Goal: Navigation & Orientation: Find specific page/section

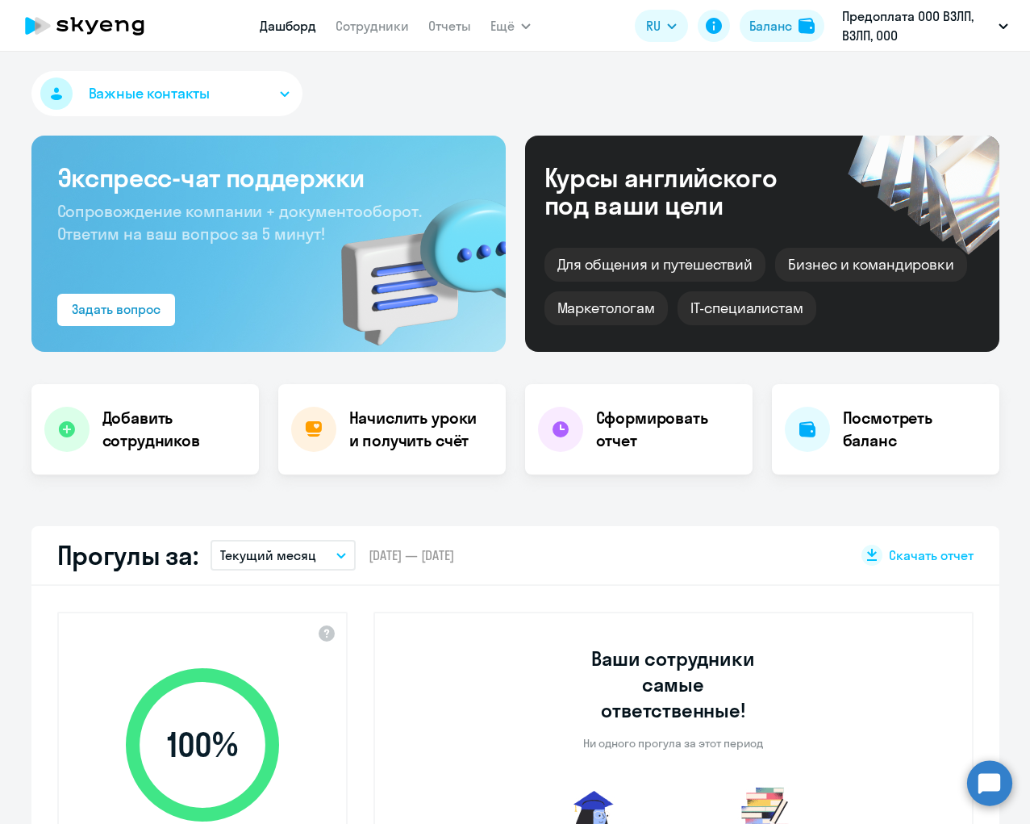
select select "30"
click at [751, 23] on div "Баланс" at bounding box center [770, 25] width 43 height 19
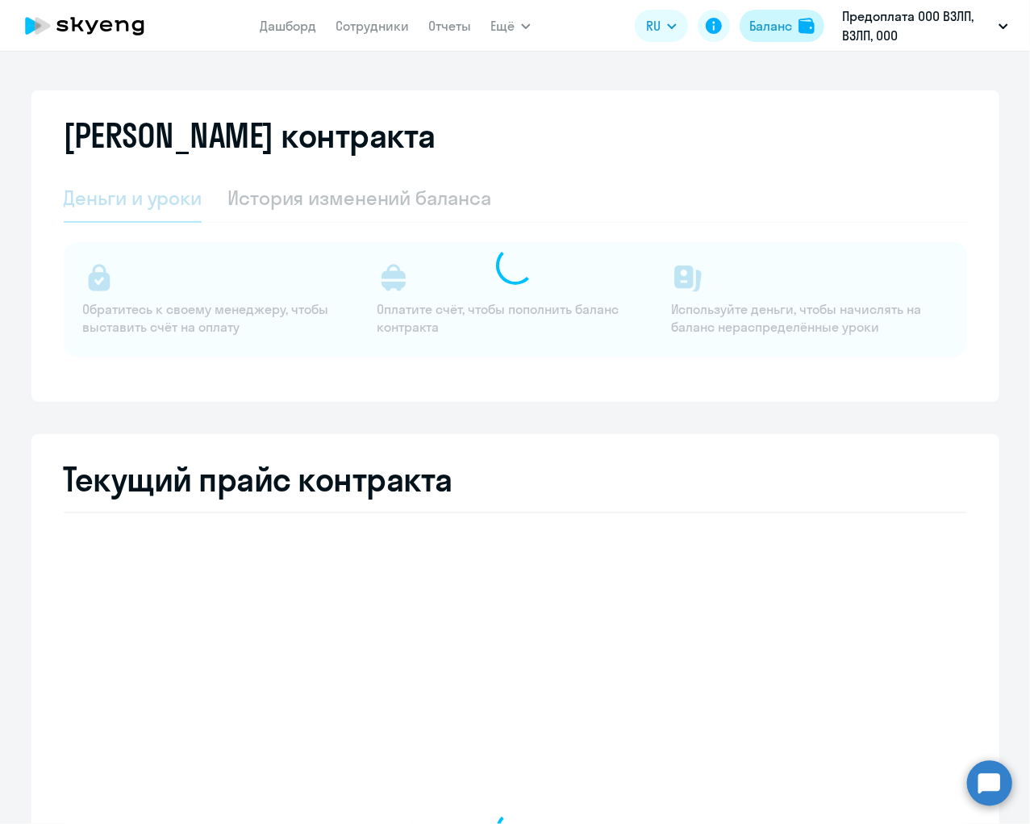
select select "english_adult_not_native_speaker"
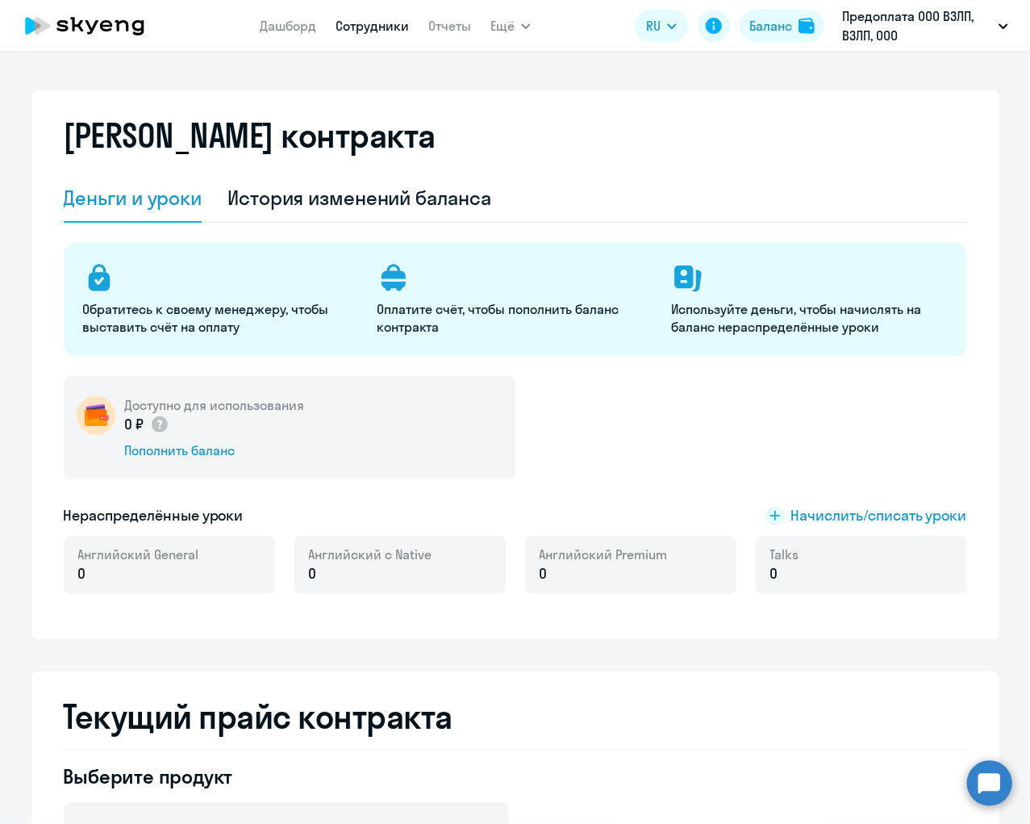
click at [362, 24] on link "Сотрудники" at bounding box center [372, 26] width 73 height 16
select select "30"
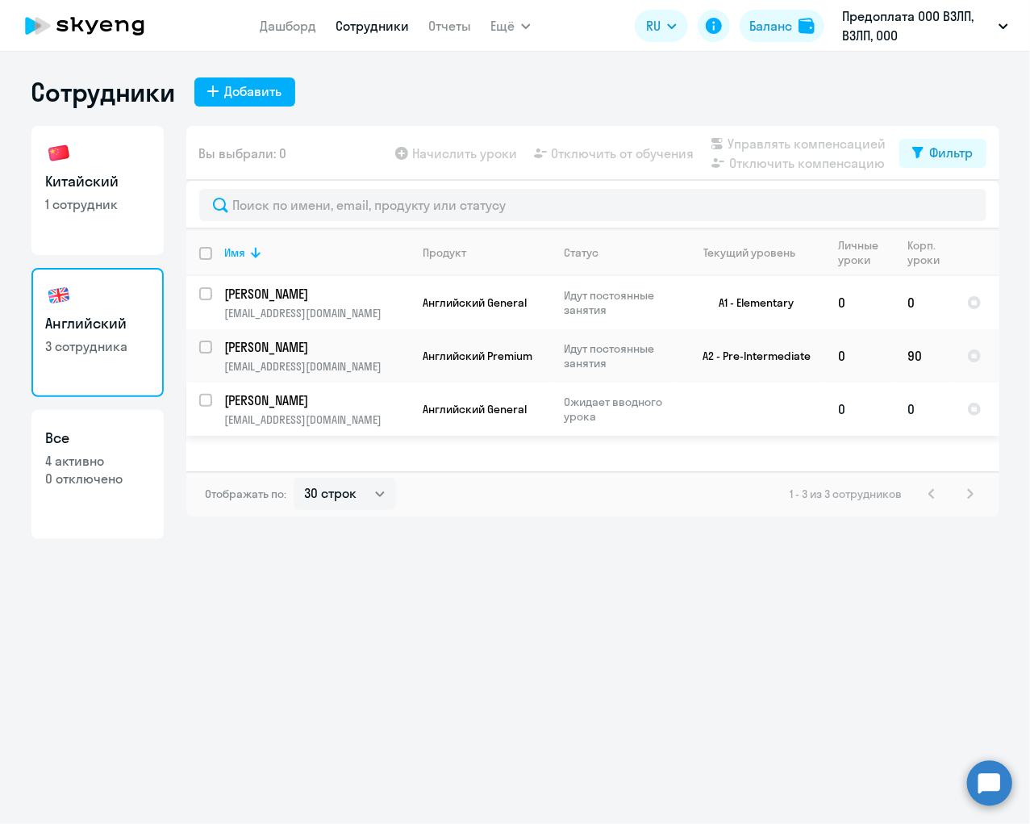
click at [590, 405] on p "Ожидает вводного урока" at bounding box center [620, 408] width 111 height 29
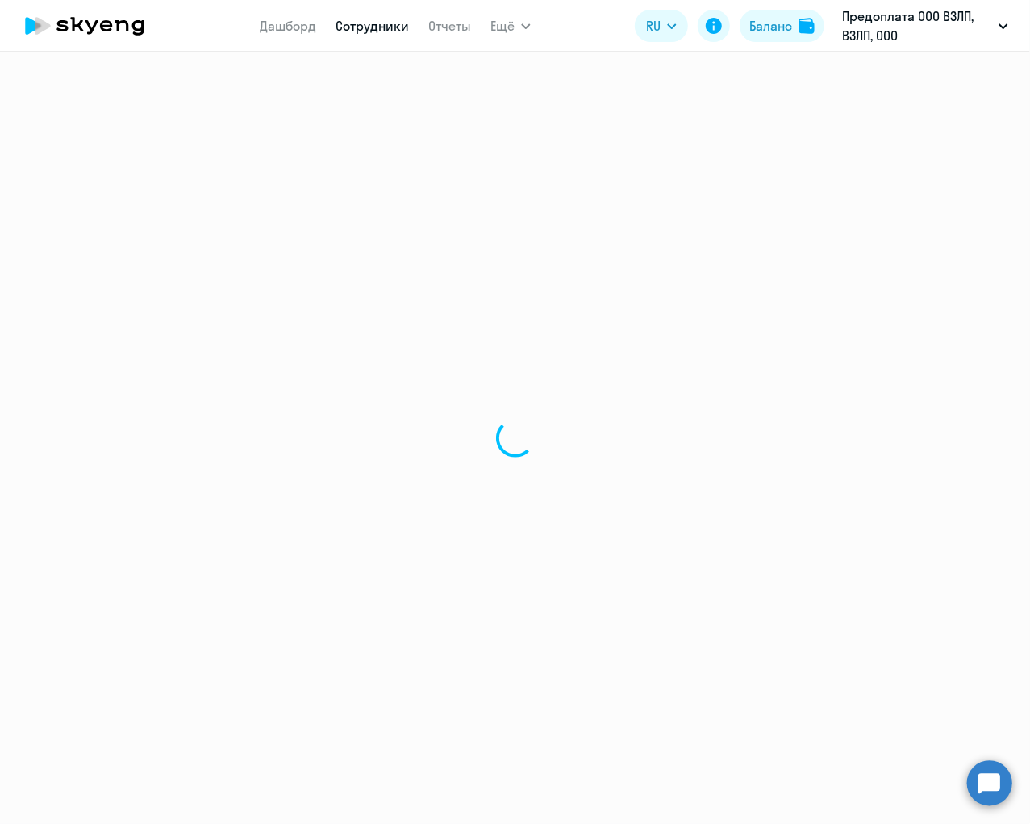
select select "english"
select select "30"
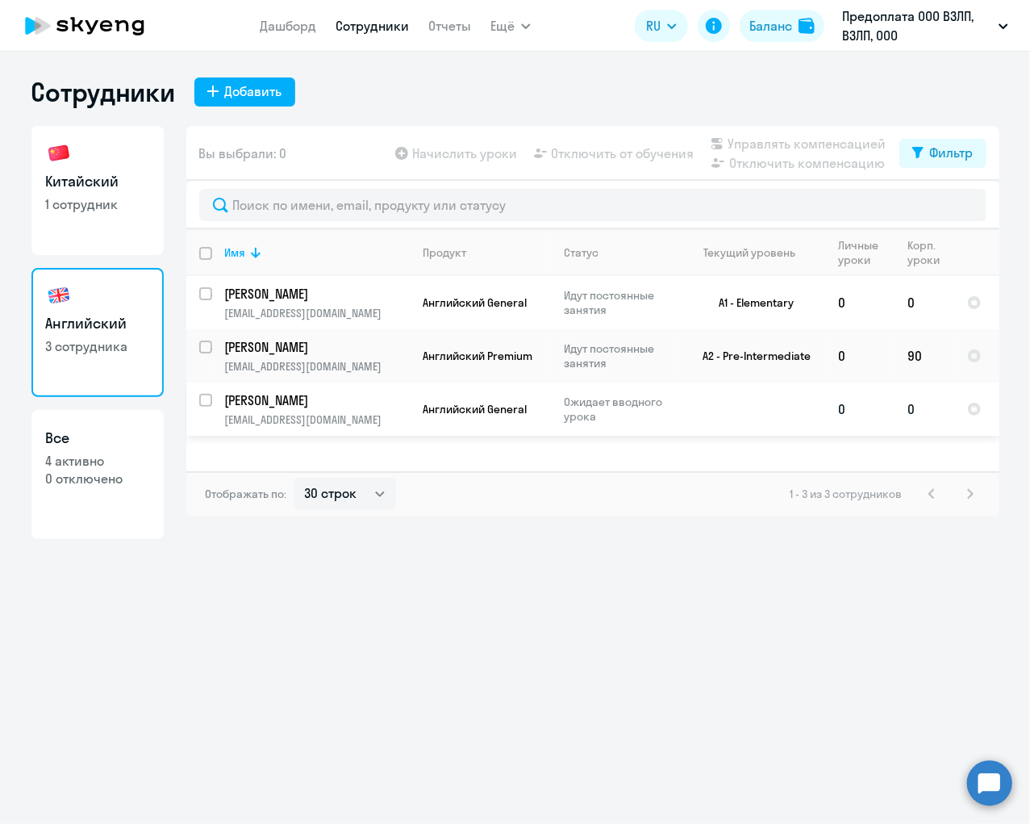
click at [198, 398] on div at bounding box center [206, 400] width 39 height 39
click at [201, 395] on input "deselect row 26972070" at bounding box center [215, 410] width 32 height 32
checkbox input "false"
click at [111, 211] on p "1 сотрудник" at bounding box center [97, 204] width 103 height 18
select select "30"
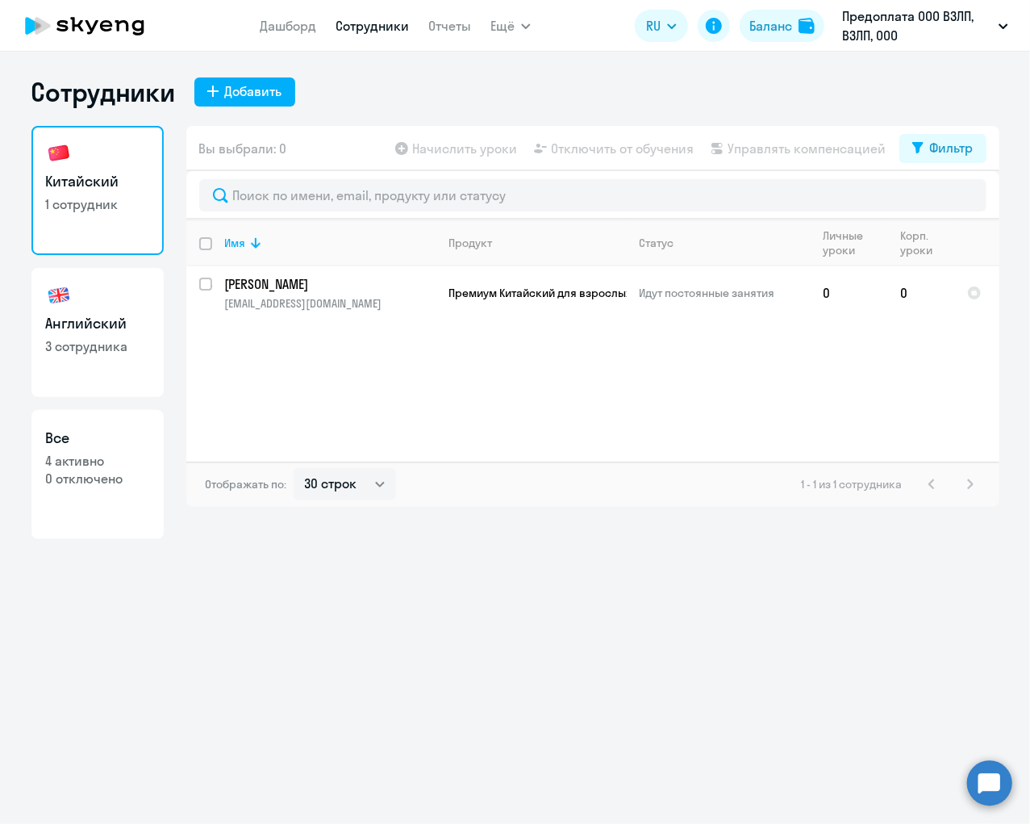
click at [101, 339] on p "3 сотрудника" at bounding box center [97, 346] width 103 height 18
select select "30"
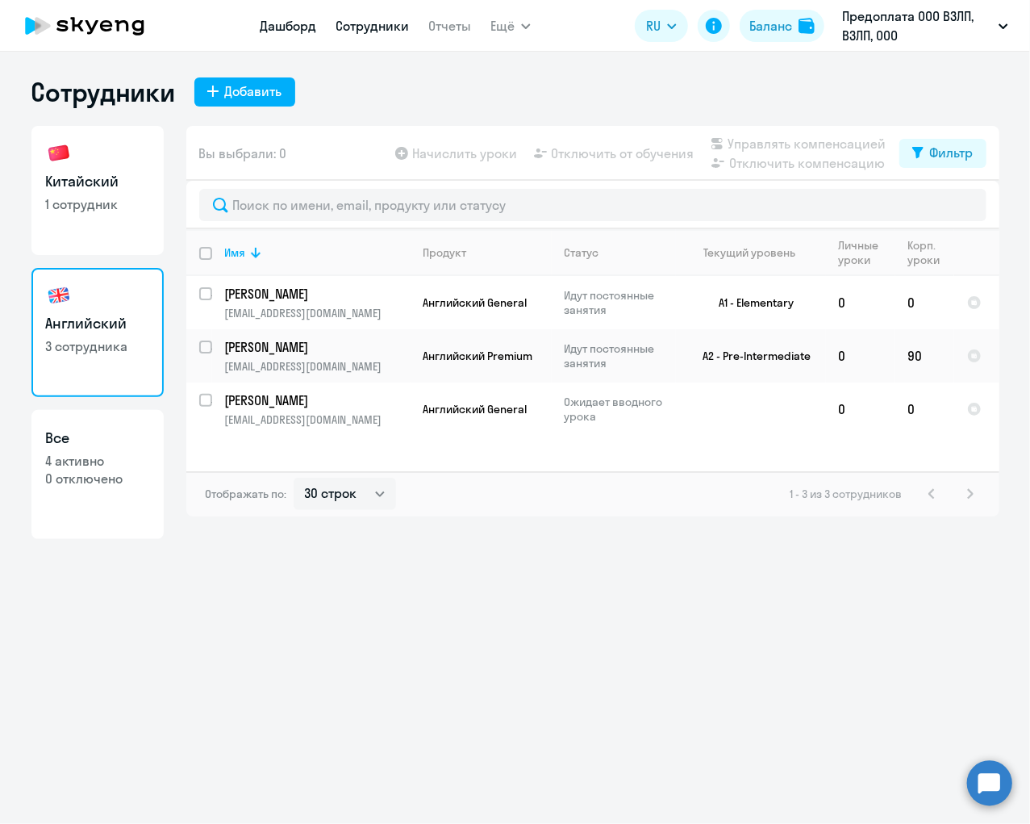
click at [284, 25] on link "Дашборд" at bounding box center [288, 26] width 56 height 16
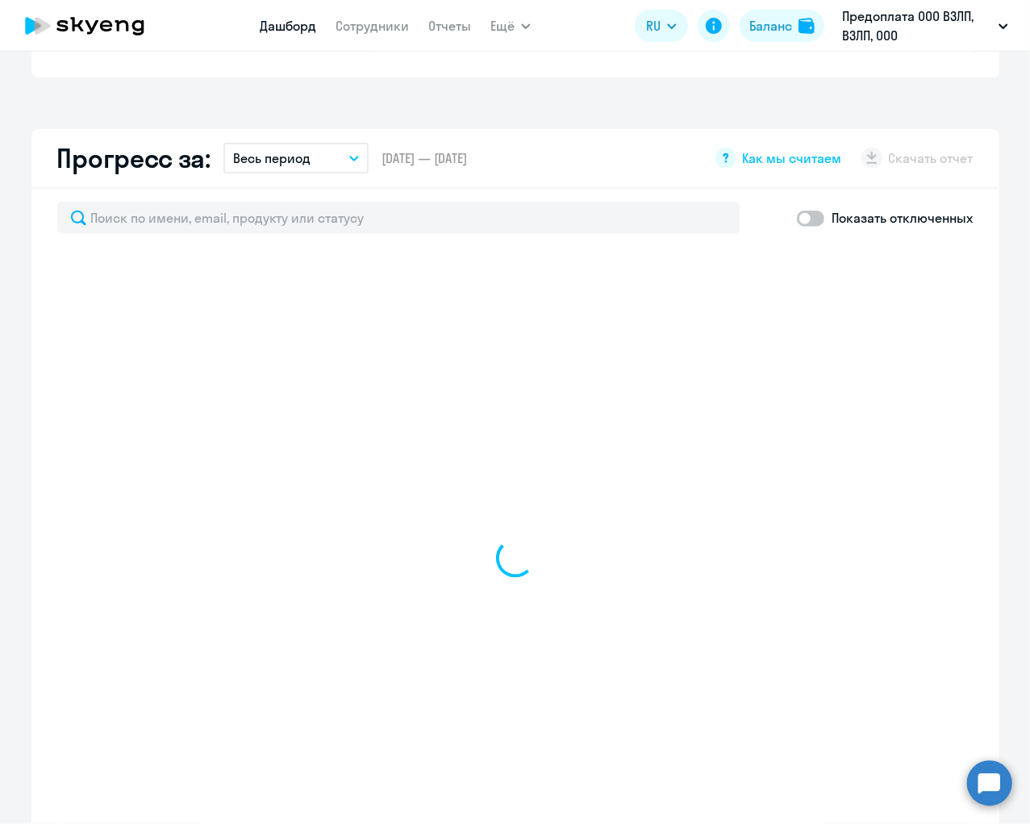
select select "30"
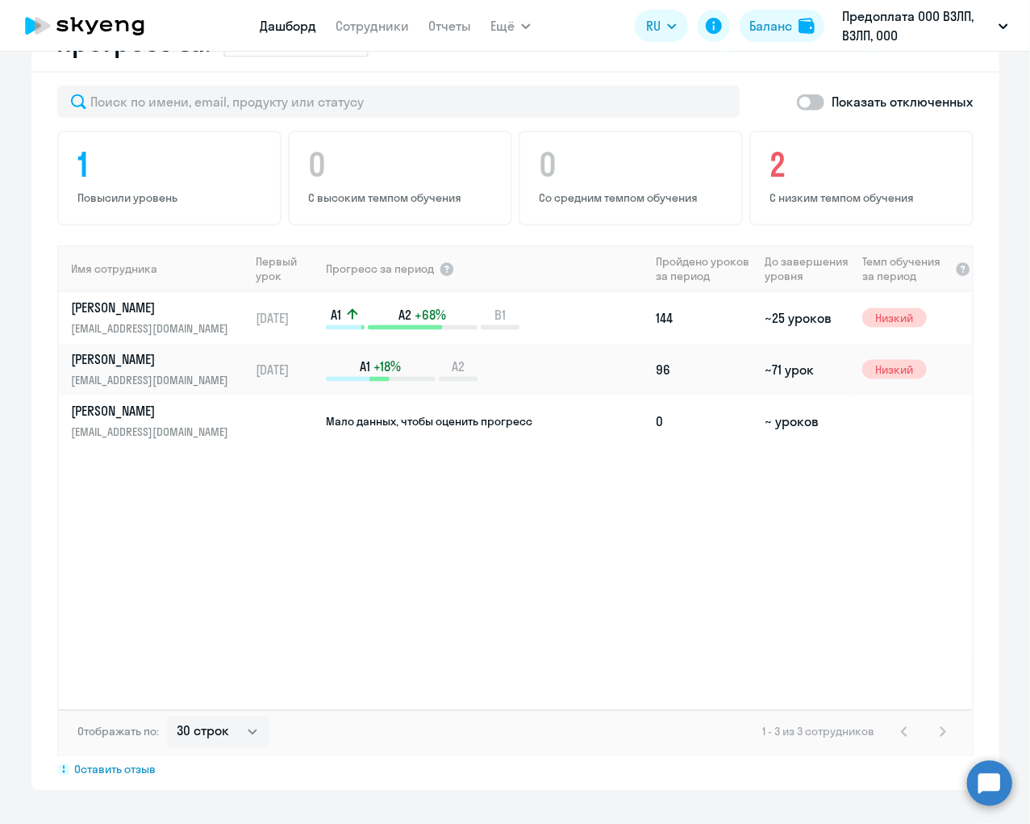
scroll to position [999, 0]
click at [369, 36] on nav "Дашборд Сотрудники Отчеты" at bounding box center [365, 26] width 211 height 32
click at [374, 28] on link "Сотрудники" at bounding box center [372, 26] width 73 height 16
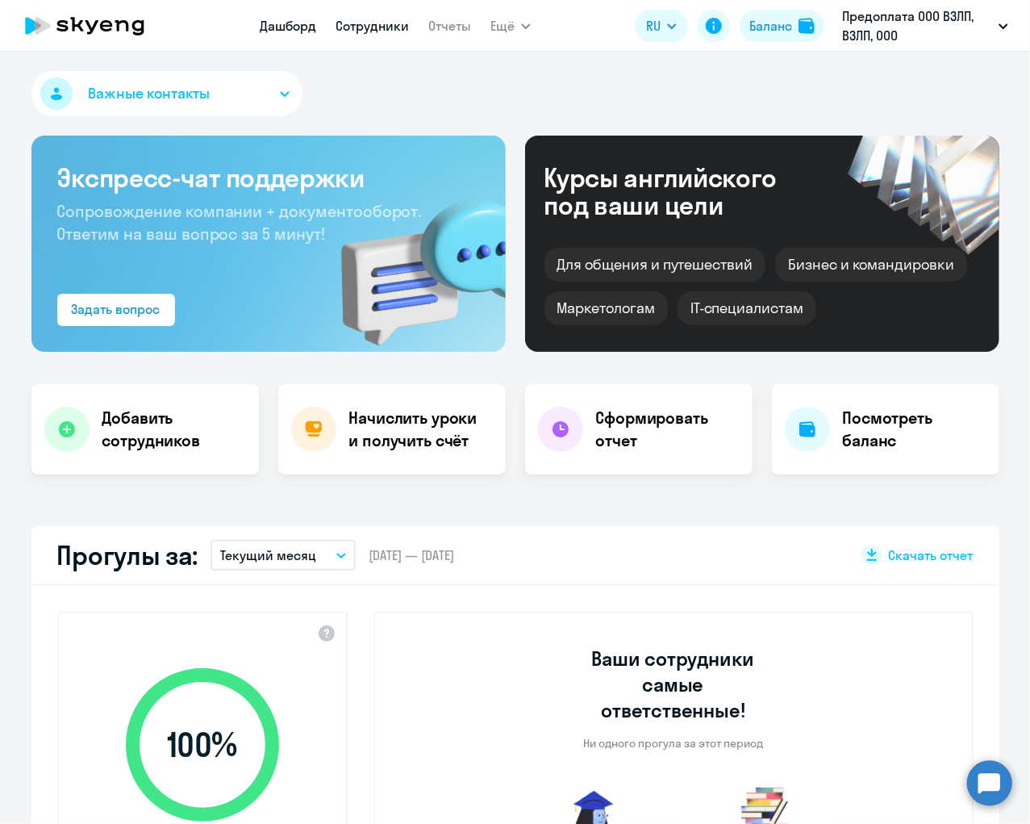
select select "30"
